Goal: Find contact information: Find contact information

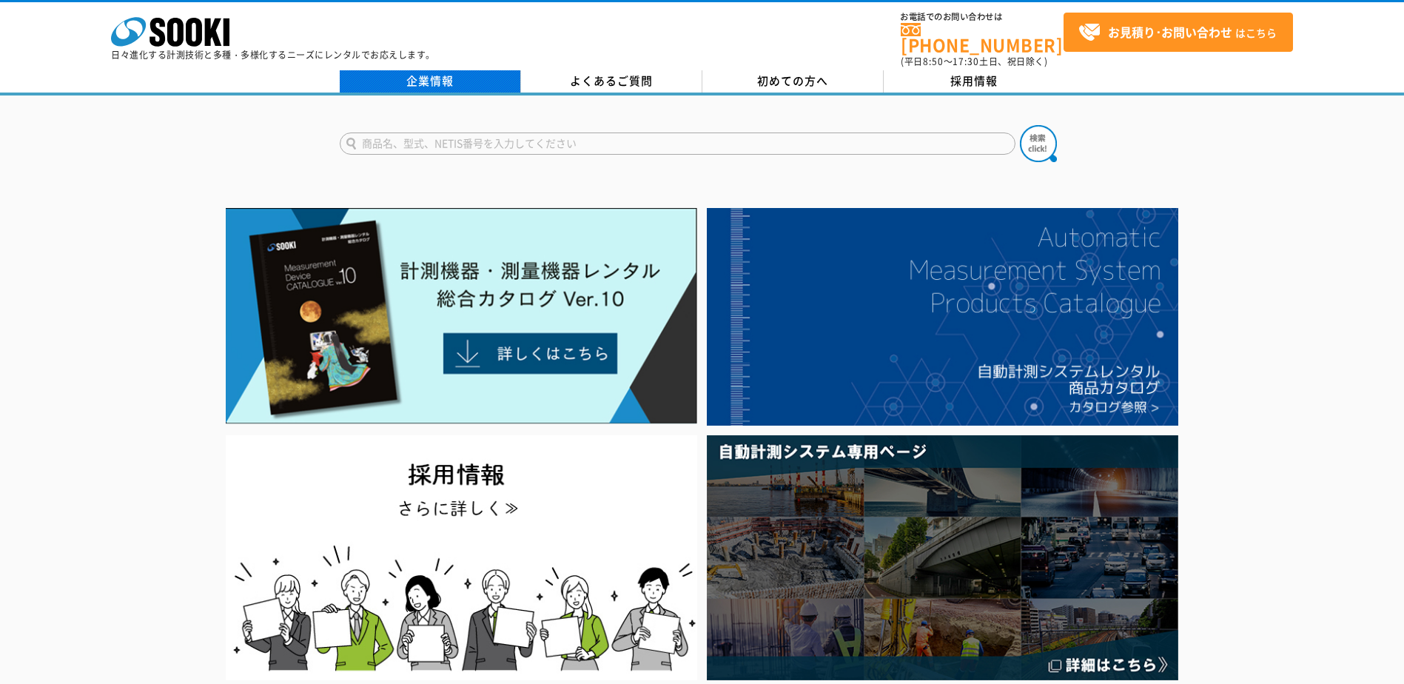
click at [414, 78] on link "企業情報" at bounding box center [430, 81] width 181 height 22
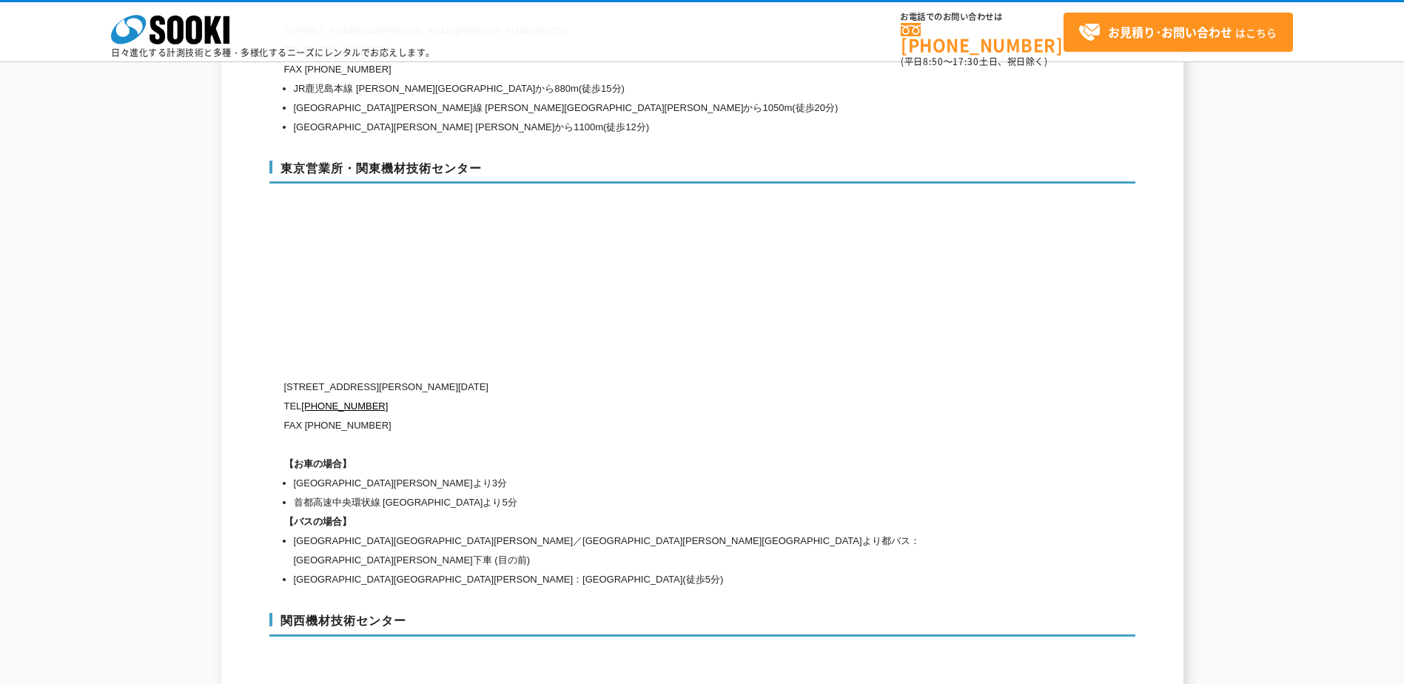
scroll to position [6142, 0]
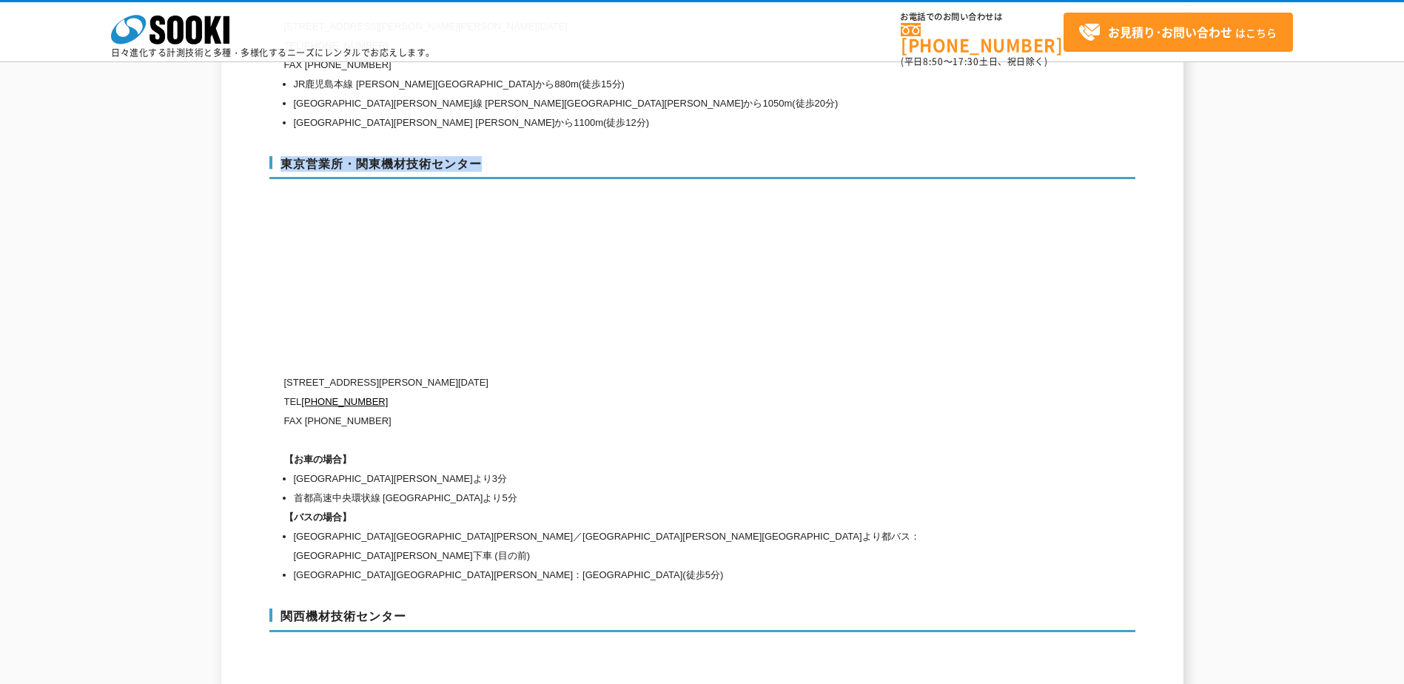
drag, startPoint x: 277, startPoint y: 129, endPoint x: 480, endPoint y: 132, distance: 203.5
click at [480, 156] on h3 "東京営業所・関東機材技術センター" at bounding box center [702, 168] width 866 height 24
drag, startPoint x: 480, startPoint y: 132, endPoint x: 467, endPoint y: 132, distance: 13.3
copy h3 "東京営業所・関東機材技術センター"
drag, startPoint x: 481, startPoint y: 353, endPoint x: 346, endPoint y: 347, distance: 135.5
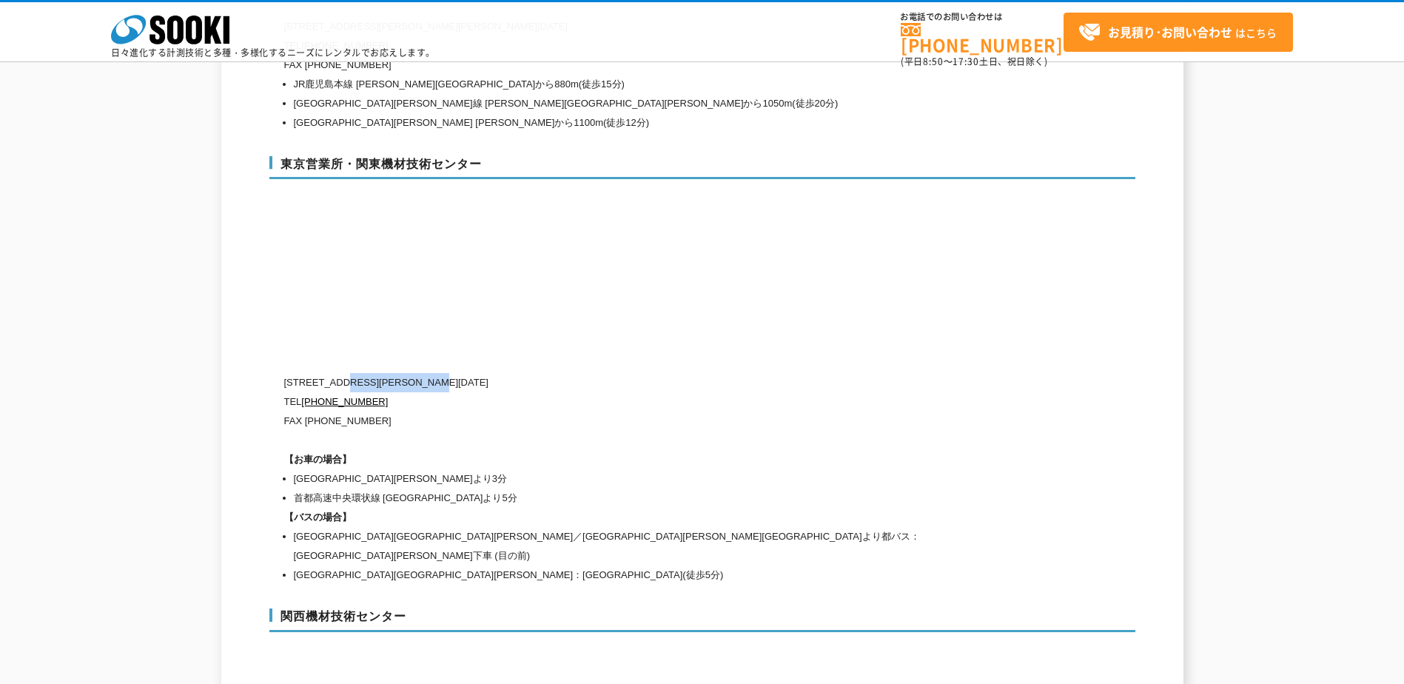
click at [346, 373] on p "[STREET_ADDRESS][PERSON_NAME][DATE]" at bounding box center [639, 382] width 710 height 19
copy p "[PERSON_NAME][STREET_ADDRESS][DATE]"
